Goal: Find specific page/section: Find specific page/section

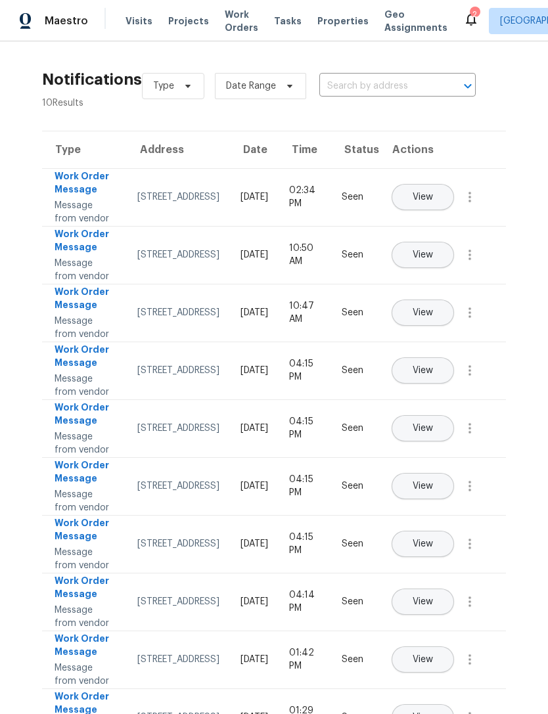
click at [468, 261] on td "View" at bounding box center [442, 255] width 127 height 58
click at [433, 260] on span "View" at bounding box center [422, 255] width 20 height 10
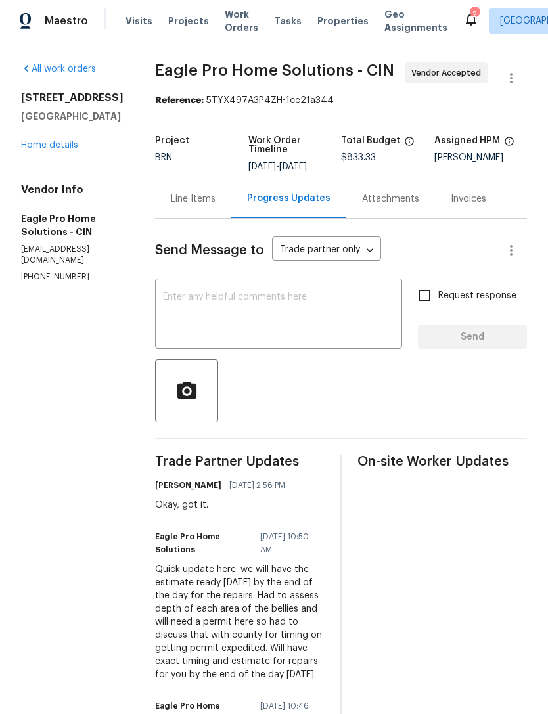
click at [175, 20] on span "Projects" at bounding box center [188, 20] width 41 height 13
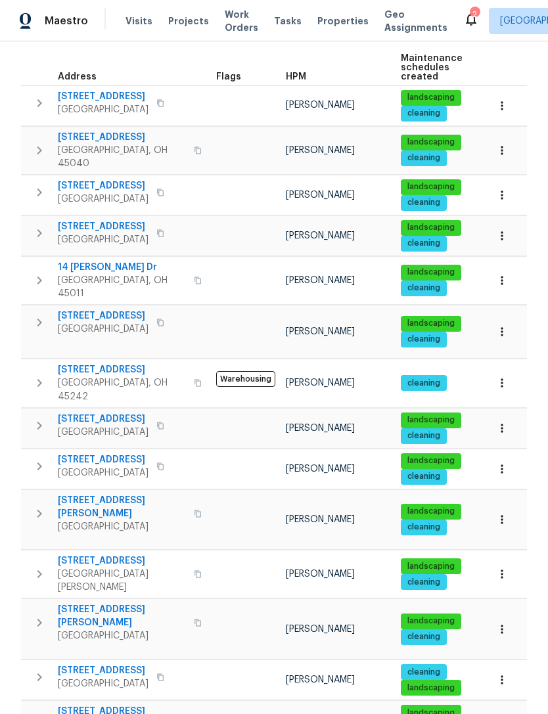
scroll to position [185, 0]
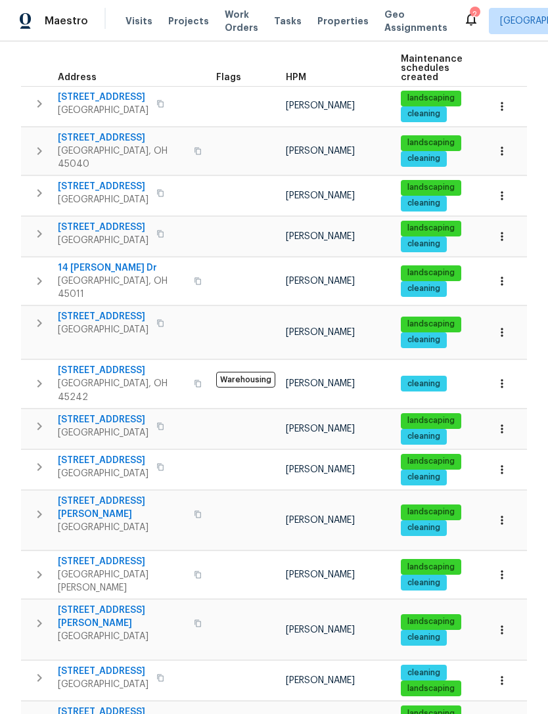
click at [166, 194] on button "button" at bounding box center [160, 193] width 16 height 18
click at [162, 193] on button "button" at bounding box center [160, 193] width 16 height 18
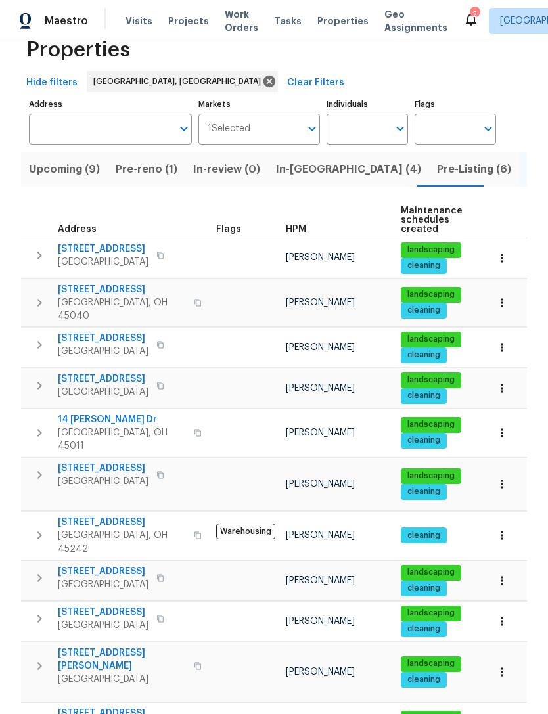
scroll to position [39, 0]
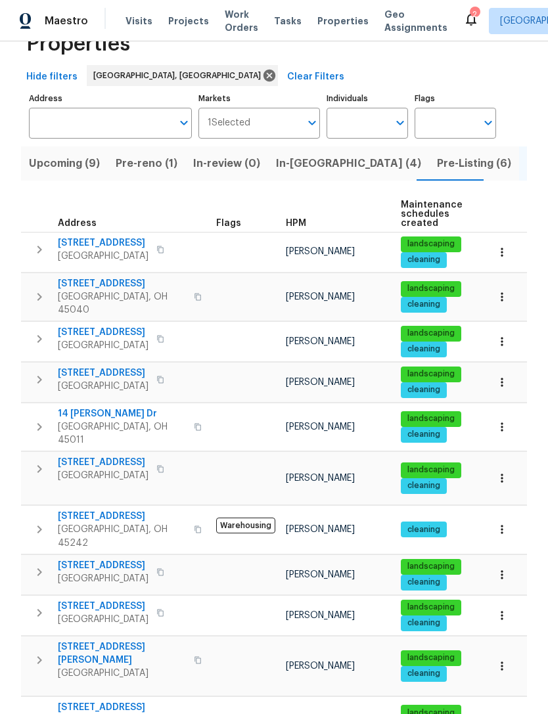
click at [194, 656] on icon "button" at bounding box center [198, 660] width 8 height 8
